Goal: Information Seeking & Learning: Find contact information

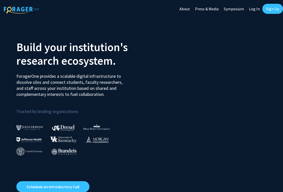
click at [255, 10] on link "Log In" at bounding box center [254, 9] width 16 height 18
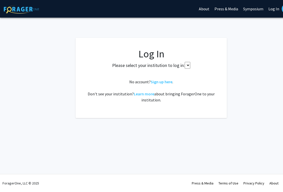
select select
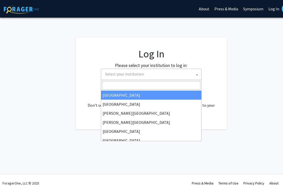
click at [135, 70] on span "Select your institution" at bounding box center [152, 74] width 98 height 10
type input "jef"
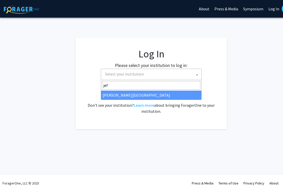
select select "24"
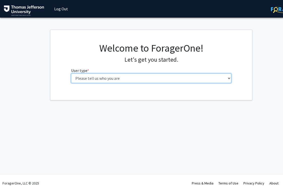
click at [108, 79] on select "Please tell us who you are Undergraduate Student Master's Student Doctoral Cand…" at bounding box center [151, 78] width 160 height 10
select select "3: doc"
click at [71, 73] on select "Please tell us who you are Undergraduate Student Master's Student Doctoral Cand…" at bounding box center [151, 78] width 160 height 10
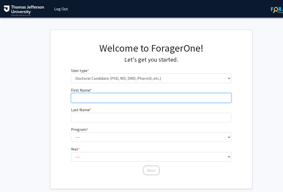
click at [128, 98] on input "First Name * required" at bounding box center [151, 98] width 160 height 10
type input "[PERSON_NAME]"
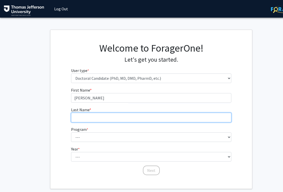
type input "[PERSON_NAME]"
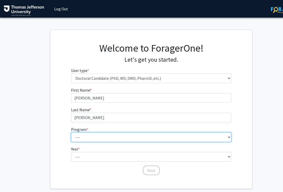
click at [102, 137] on select "--- Accelerated 3+3 BS in Health Sciences/Doctor of [MEDICAL_DATA] Accelerated …" at bounding box center [151, 137] width 160 height 10
select select "35: 815"
click at [71, 132] on select "--- Accelerated 3+3 BS in Health Sciences/Doctor of [MEDICAL_DATA] Accelerated …" at bounding box center [151, 137] width 160 height 10
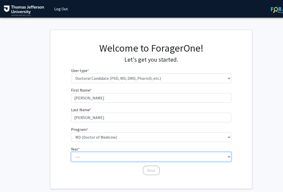
click at [93, 157] on select "--- First Year Second Year Third Year Fourth Year Fifth Year Sixth Year Seventh…" at bounding box center [151, 157] width 160 height 10
select select "1: first_year"
click at [71, 152] on select "--- First Year Second Year Third Year Fourth Year Fifth Year Sixth Year Seventh…" at bounding box center [151, 157] width 160 height 10
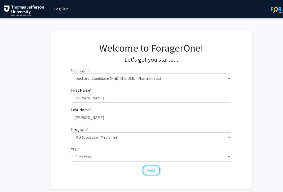
click at [154, 173] on button "Next" at bounding box center [151, 171] width 17 height 10
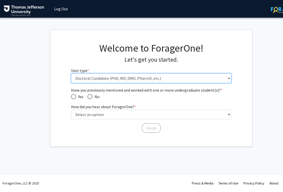
click at [102, 81] on select "Please tell us who you are Undergraduate Student Master's Student Doctoral Cand…" at bounding box center [151, 78] width 160 height 10
click at [71, 73] on select "Please tell us who you are Undergraduate Student Master's Student Doctoral Cand…" at bounding box center [151, 78] width 160 height 10
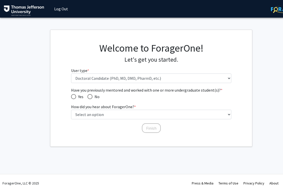
click at [73, 96] on span "Have you previously mentored and worked with one or more undergraduate student(…" at bounding box center [73, 96] width 5 height 5
click at [73, 96] on input "Yes" at bounding box center [73, 96] width 5 height 5
radio input "true"
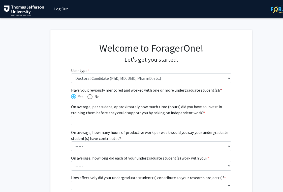
click at [89, 97] on span "Have you previously mentored and worked with one or more undergraduate student(…" at bounding box center [89, 96] width 5 height 5
click at [89, 97] on input "No" at bounding box center [89, 96] width 5 height 5
radio input "true"
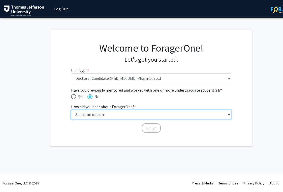
click at [122, 114] on select "Select an option Peer/student recommendation Faculty/staff recommendation Unive…" at bounding box center [151, 115] width 160 height 10
click at [71, 110] on select "Select an option Peer/student recommendation Faculty/staff recommendation Unive…" at bounding box center [151, 115] width 160 height 10
click at [122, 117] on select "Select an option Peer/student recommendation Faculty/staff recommendation Unive…" at bounding box center [151, 115] width 160 height 10
select select "2: faculty_recommendation"
click at [71, 110] on select "Select an option Peer/student recommendation Faculty/staff recommendation Unive…" at bounding box center [151, 115] width 160 height 10
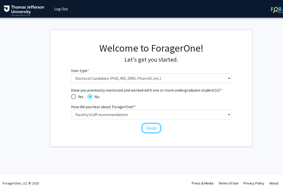
click at [152, 132] on button "Finish" at bounding box center [151, 128] width 19 height 10
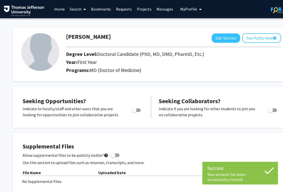
click at [142, 10] on link "Projects" at bounding box center [144, 9] width 20 height 18
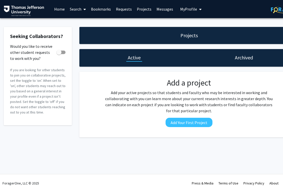
click at [62, 9] on link "Home" at bounding box center [60, 9] width 16 height 18
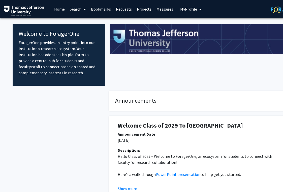
click at [81, 11] on link "Search" at bounding box center [77, 9] width 21 height 18
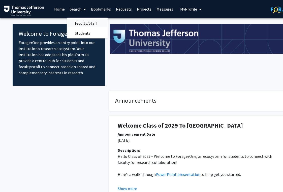
click at [86, 24] on span "Faculty/Staff" at bounding box center [85, 23] width 37 height 10
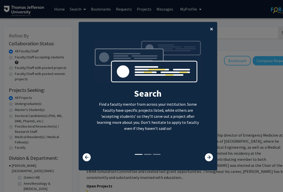
click at [211, 29] on span "×" at bounding box center [211, 29] width 3 height 8
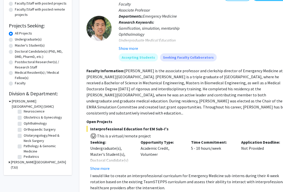
scroll to position [150, 0]
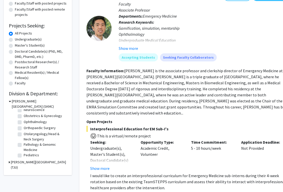
click at [31, 132] on label "Otolaryngology/Head & Neck Surgery" at bounding box center [45, 136] width 42 height 11
click at [27, 132] on input "Otolaryngology/Head & Neck Surgery" at bounding box center [25, 132] width 3 height 3
checkbox input "true"
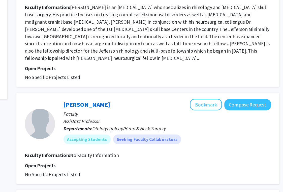
scroll to position [107, 19]
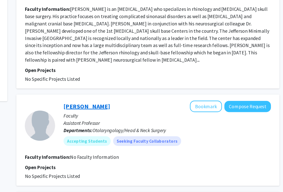
click at [116, 85] on link "Arielle Thal" at bounding box center [118, 88] width 39 height 6
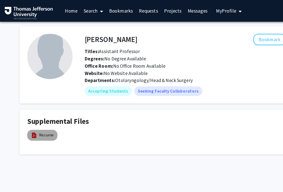
click at [42, 108] on mat-chip "Resume" at bounding box center [35, 112] width 25 height 9
click at [39, 112] on link "Resume" at bounding box center [38, 112] width 12 height 5
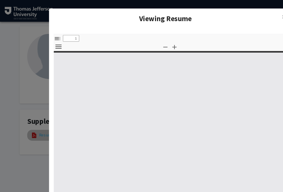
select select "custom"
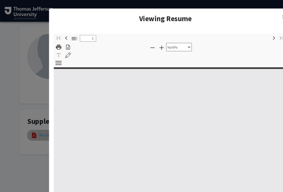
type input "0"
select select "custom"
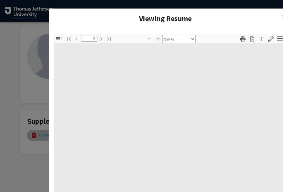
type input "1"
select select "auto"
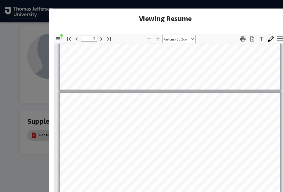
scroll to position [524, 0]
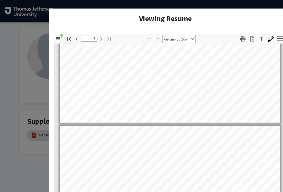
type input "3"
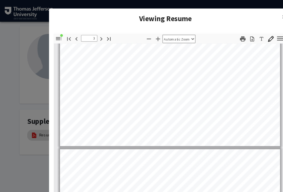
scroll to position [634, 0]
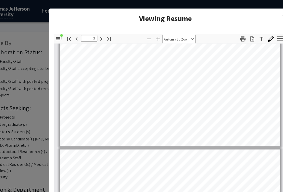
click at [36, 37] on modal-container "Viewing Resume × Thumbnails Document Outline Attachments Layers Current Outline…" at bounding box center [141, 96] width 283 height 192
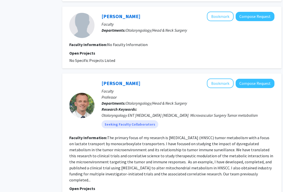
scroll to position [944, 17]
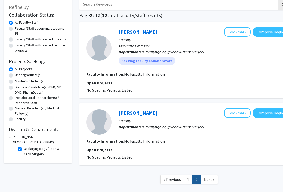
scroll to position [57, 0]
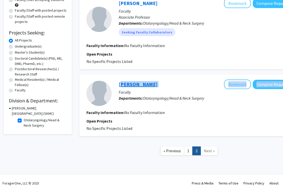
drag, startPoint x: 147, startPoint y: 87, endPoint x: 119, endPoint y: 86, distance: 27.7
click at [119, 86] on div "Julia Croce Bookmark Compose Request" at bounding box center [205, 85] width 173 height 10
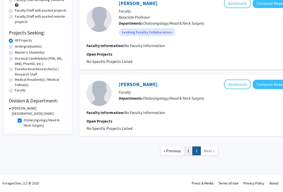
click at [187, 149] on link "1" at bounding box center [188, 150] width 9 height 9
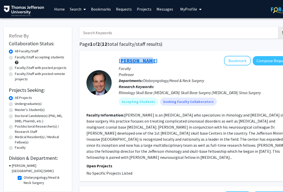
drag, startPoint x: 149, startPoint y: 58, endPoint x: 119, endPoint y: 58, distance: 29.9
click at [119, 58] on div "Marc Rosen Bookmark Compose Request" at bounding box center [205, 61] width 173 height 10
copy link "Marc Rosen"
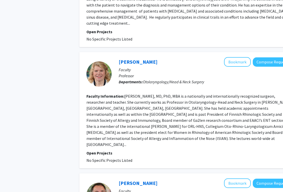
scroll to position [354, 0]
